Goal: Check status

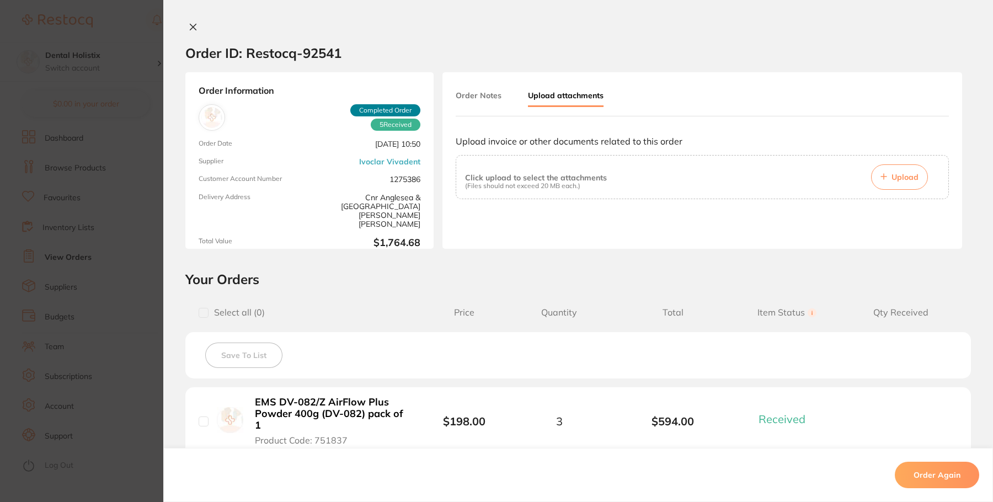
scroll to position [165, 0]
click at [189, 30] on icon at bounding box center [193, 27] width 9 height 9
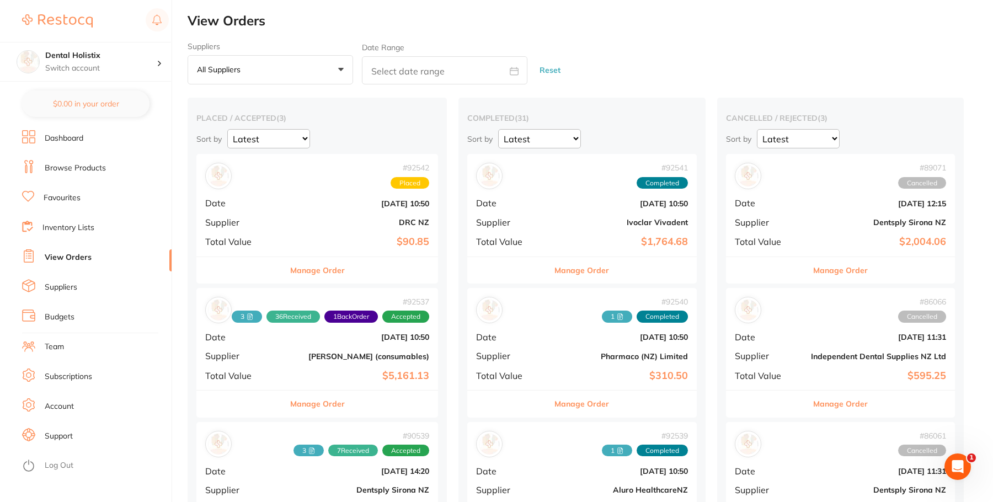
click at [345, 69] on button "All suppliers +0" at bounding box center [270, 70] width 165 height 30
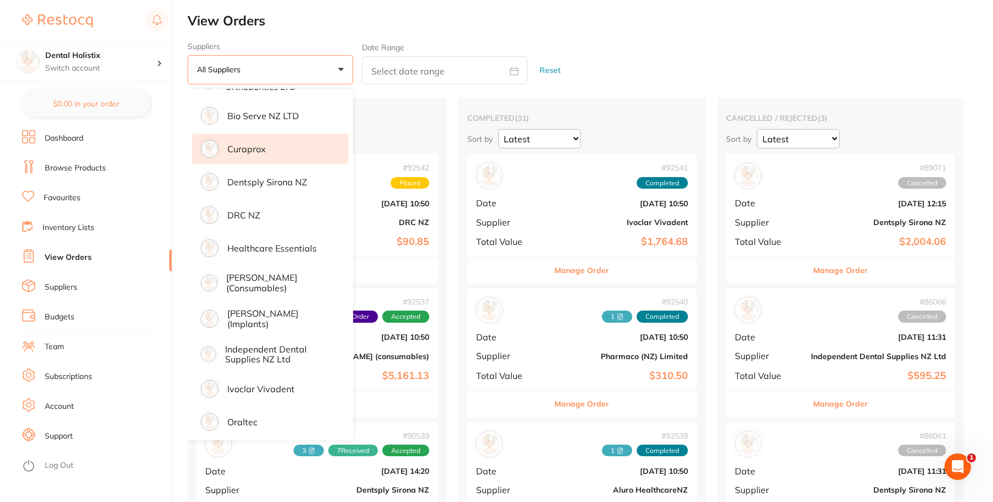
scroll to position [165, 0]
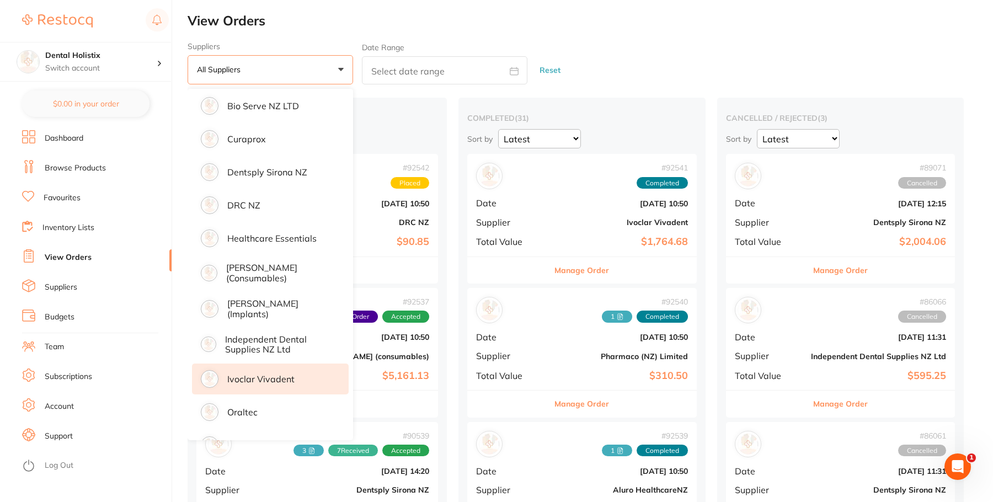
click at [270, 387] on li "Ivoclar Vivadent" at bounding box center [270, 378] width 157 height 31
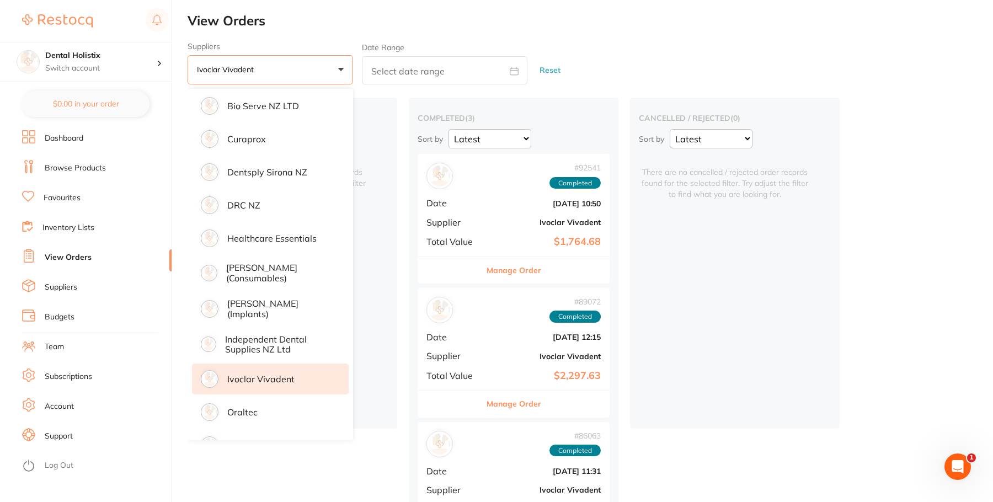
click at [963, 214] on div "placed / accepted ( 0 ) Sort by Latest Notification There are no placed / accep…" at bounding box center [590, 331] width 805 height 467
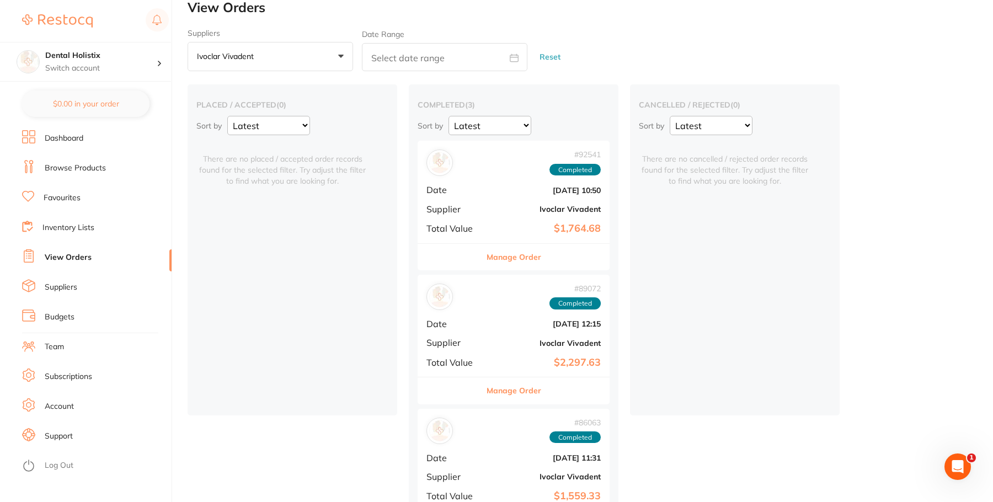
scroll to position [55, 0]
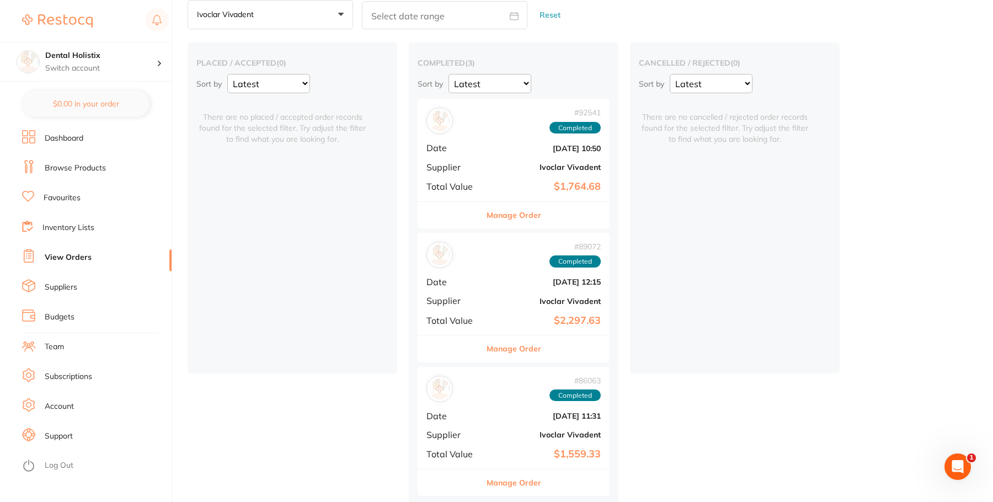
click at [511, 168] on b "Ivoclar Vivadent" at bounding box center [545, 167] width 110 height 9
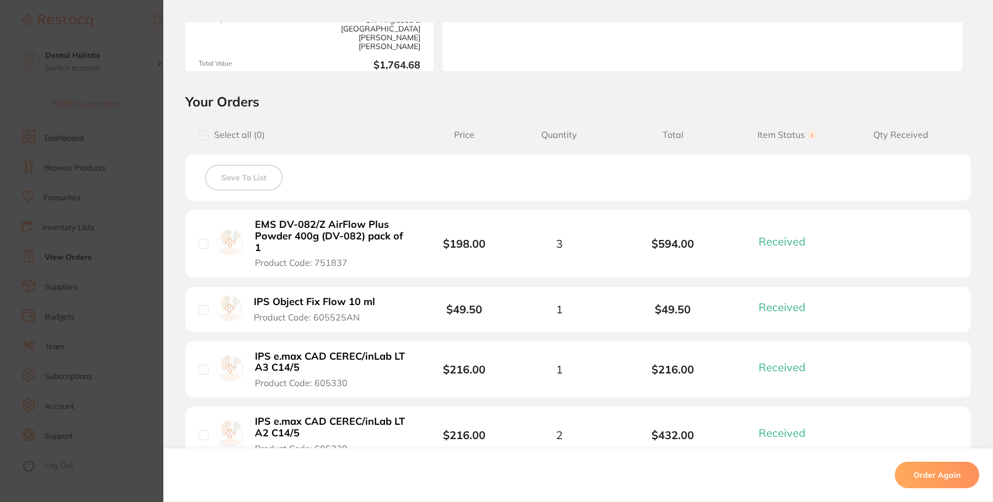
scroll to position [55, 0]
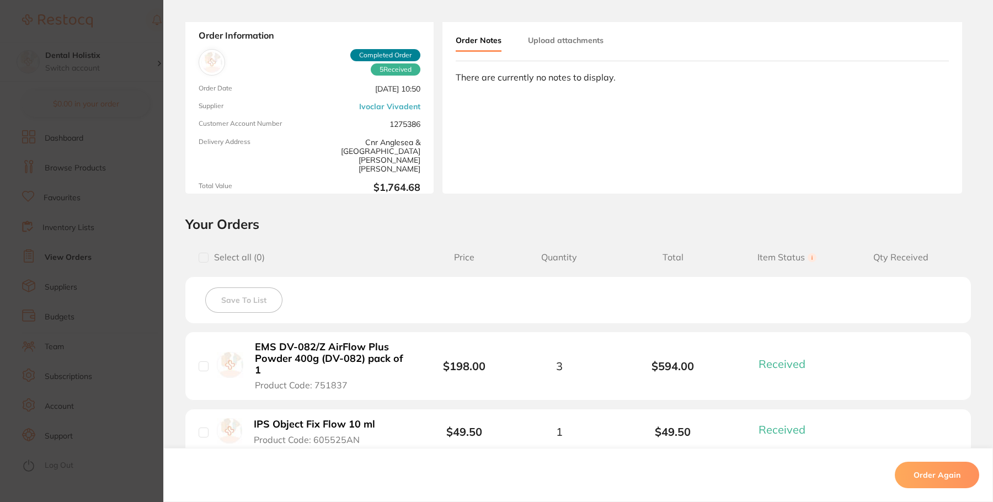
click at [554, 40] on button "Upload attachments" at bounding box center [566, 40] width 76 height 20
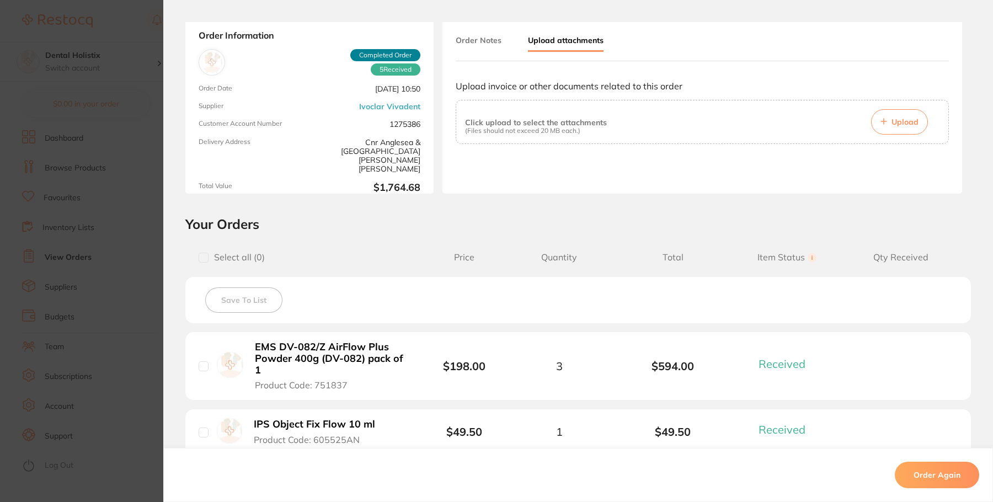
click at [895, 124] on span "Upload" at bounding box center [904, 122] width 27 height 10
